Goal: Transaction & Acquisition: Purchase product/service

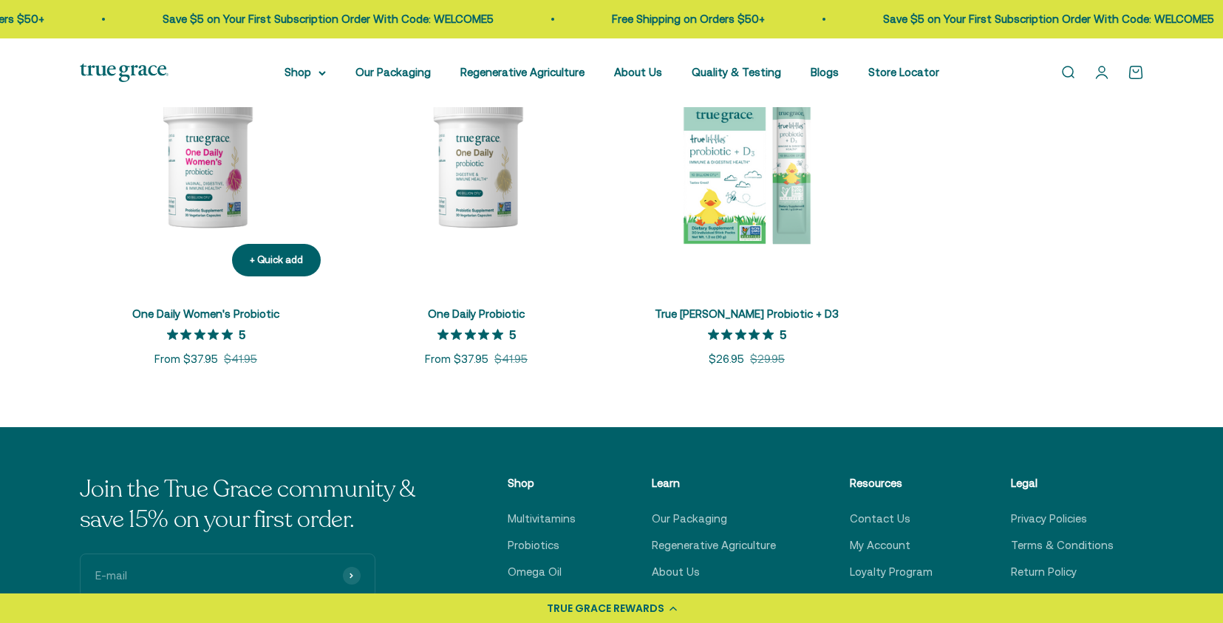
scroll to position [383, 0]
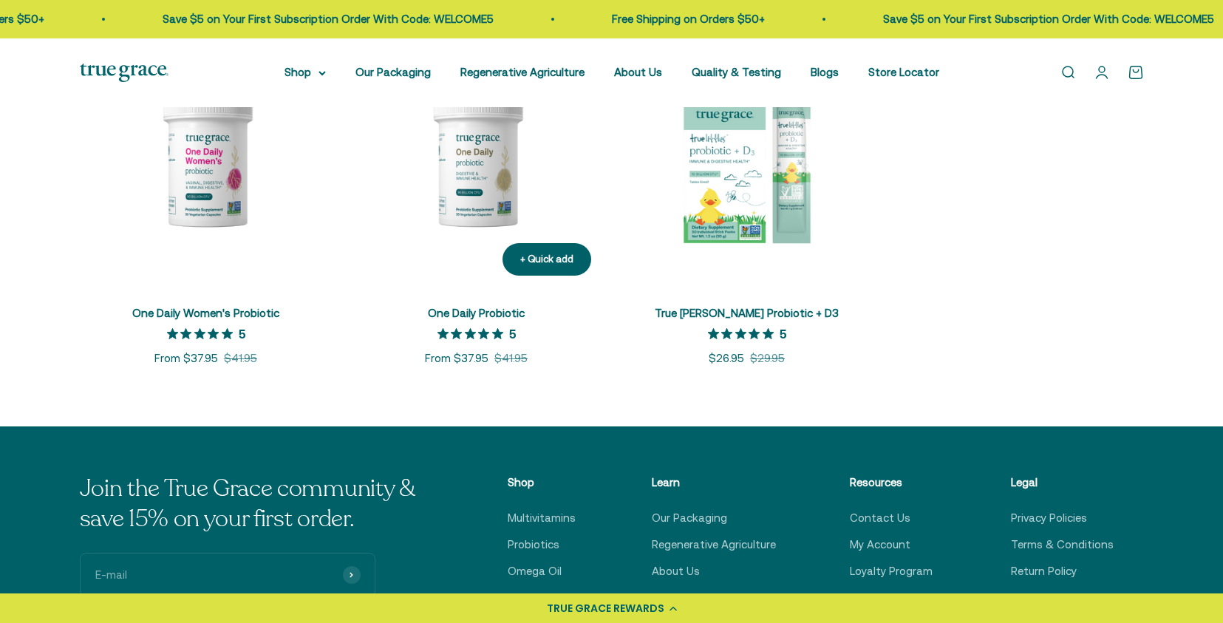
click at [490, 173] on img at bounding box center [476, 161] width 253 height 253
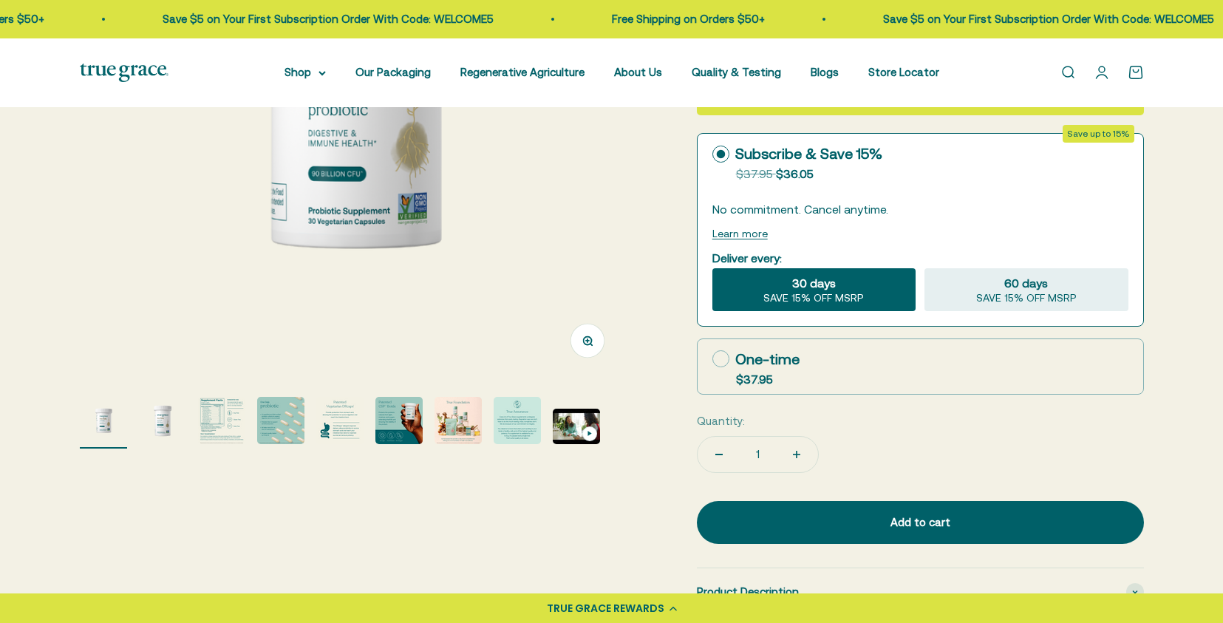
scroll to position [327, 0]
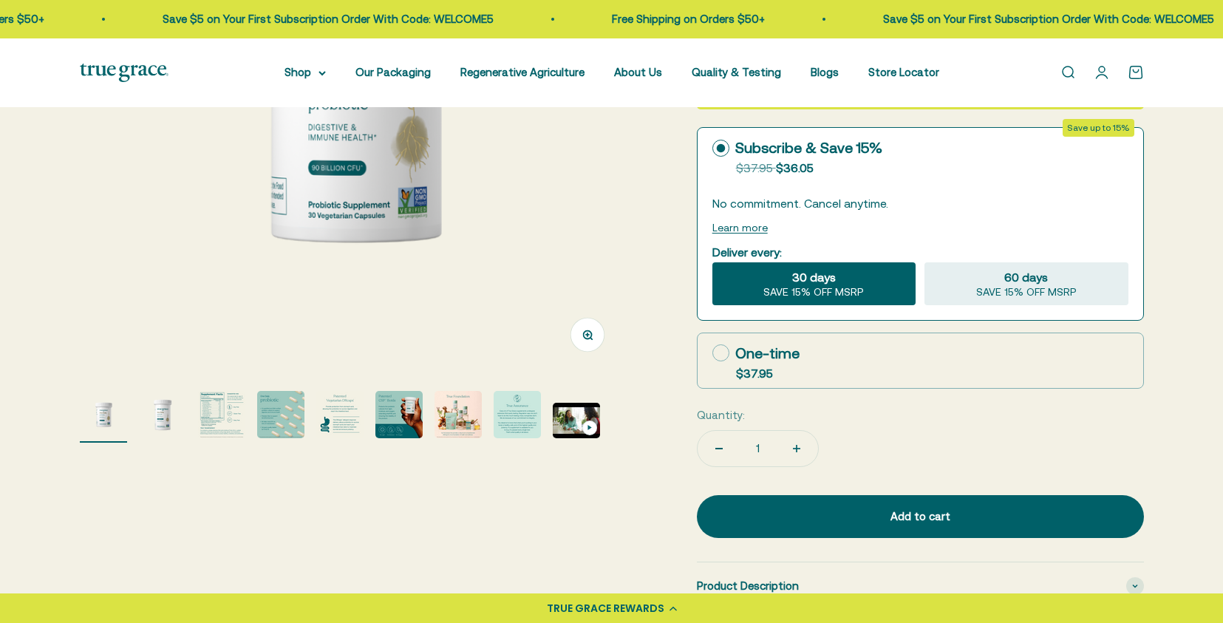
click at [209, 413] on img "Go to item 3" at bounding box center [221, 414] width 47 height 47
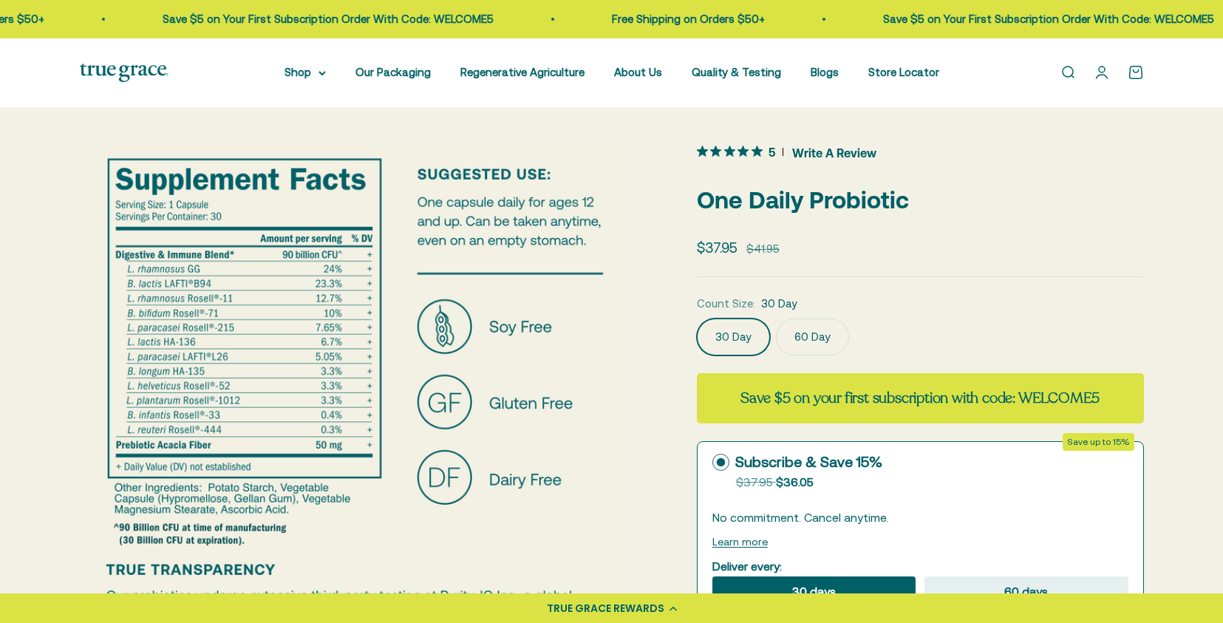
scroll to position [0, 0]
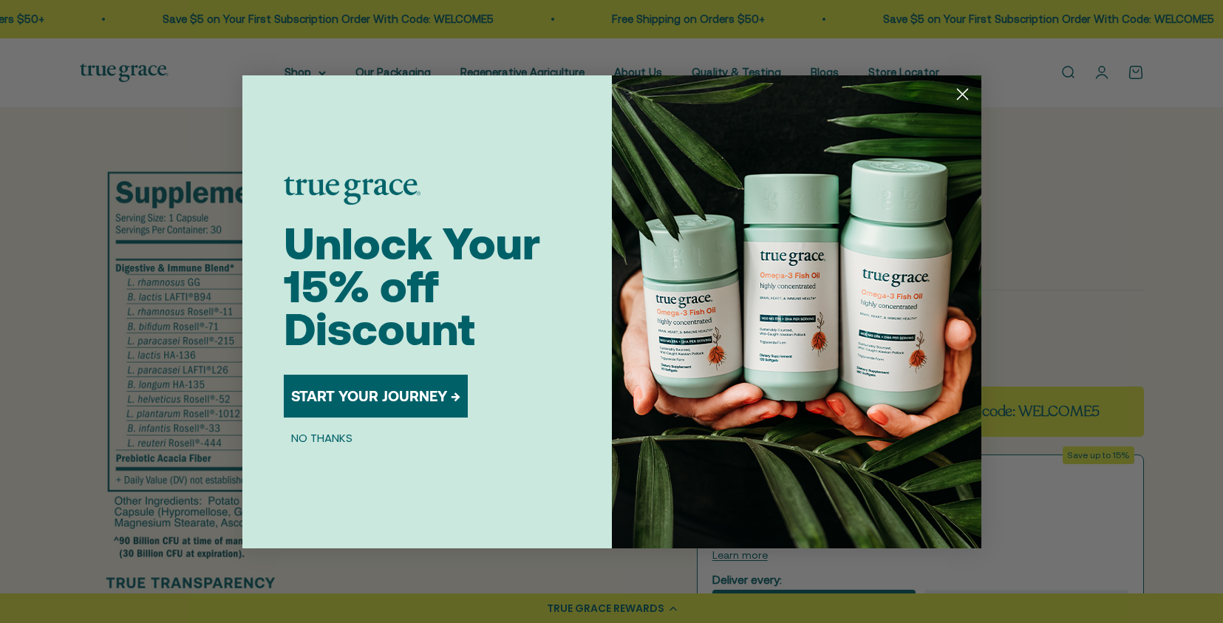
click at [957, 98] on icon "Close dialog" at bounding box center [962, 94] width 10 height 10
